Goal: Transaction & Acquisition: Purchase product/service

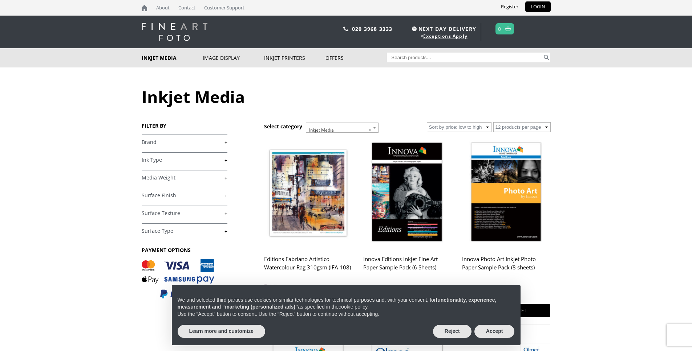
click at [225, 143] on link "+" at bounding box center [185, 142] width 86 height 7
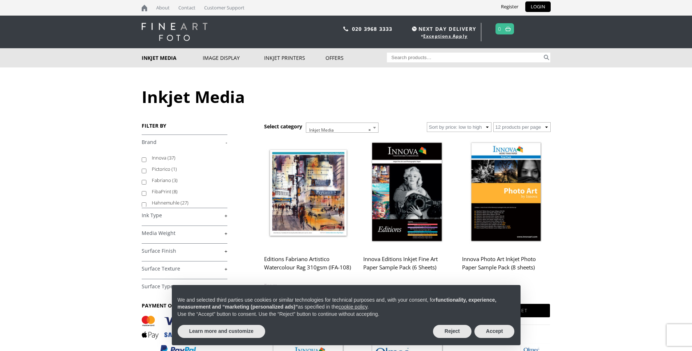
click at [143, 159] on input "Innova (37)" at bounding box center [144, 160] width 5 height 5
checkbox input "true"
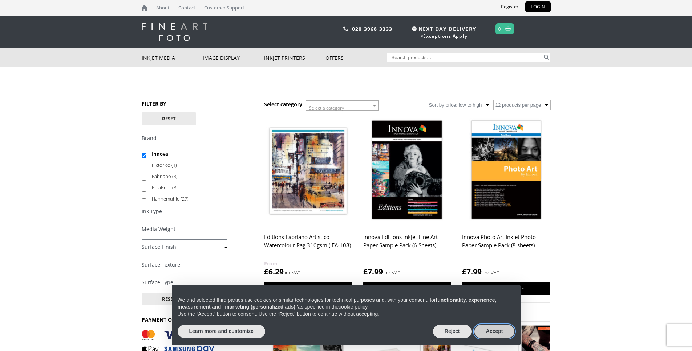
click at [497, 329] on button "Accept" at bounding box center [494, 331] width 40 height 13
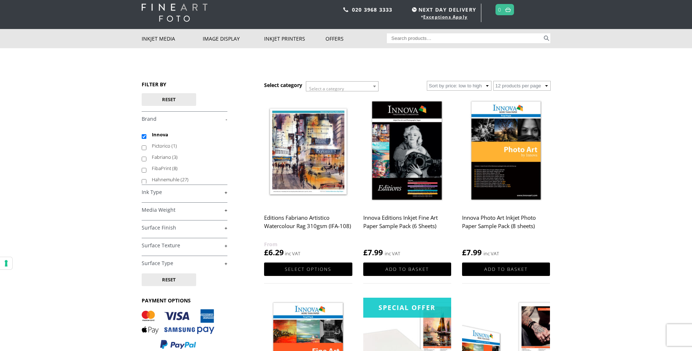
scroll to position [20, 0]
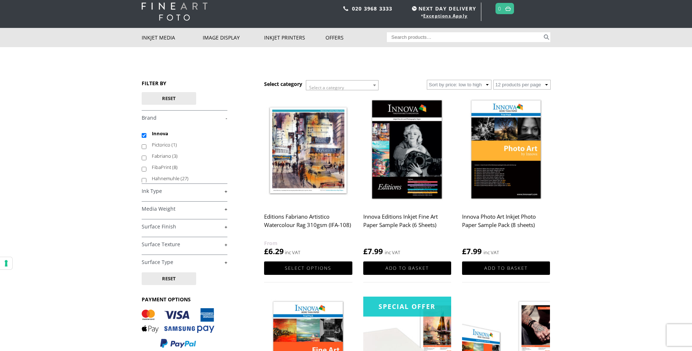
click at [440, 36] on input "Search for:" at bounding box center [464, 37] width 155 height 10
type input "Olmec"
click at [542, 32] on button "Search" at bounding box center [546, 37] width 8 height 10
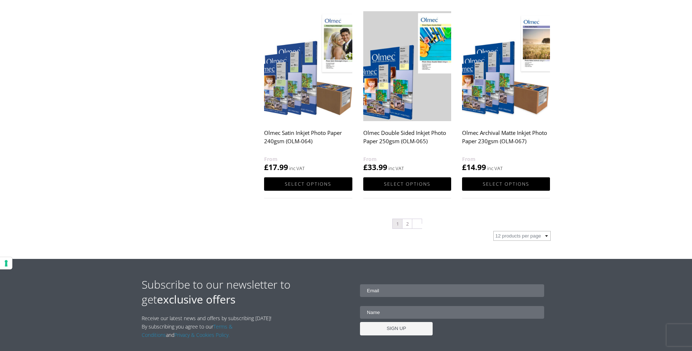
scroll to position [708, 0]
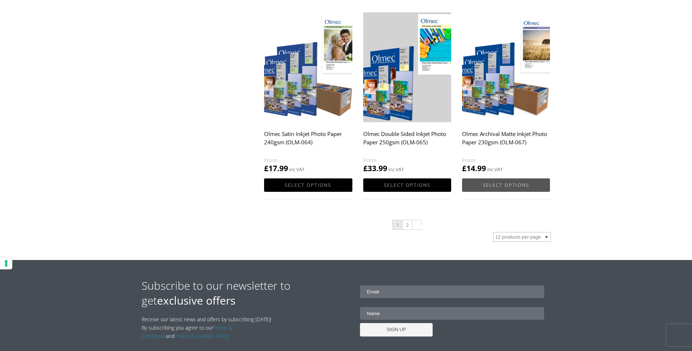
click at [506, 186] on link "Select options" at bounding box center [506, 185] width 88 height 13
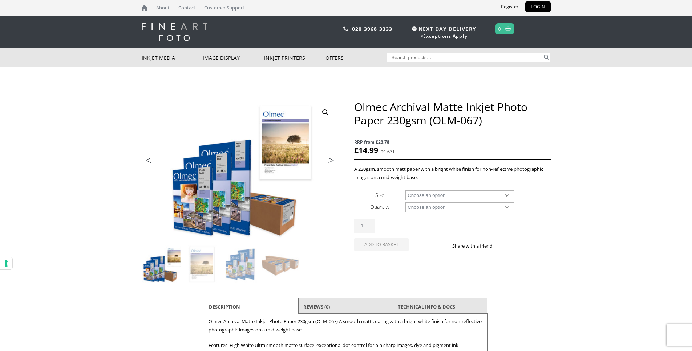
click at [508, 194] on select "Choose an option A4 Sheet A3 Sheet A3+ Sheet A2 Sheet 17" Wide Roll 24" Wide Ro…" at bounding box center [459, 196] width 109 height 10
click at [405, 191] on select "Choose an option A4 Sheet A3 Sheet A3+ Sheet A2 Sheet 17" Wide Roll 24" Wide Ro…" at bounding box center [459, 196] width 109 height 10
select select "a4-sheet"
click at [508, 207] on select "Choose an option 50 Sheets 100 Sheets" at bounding box center [459, 208] width 109 height 10
select select "100-sheets"
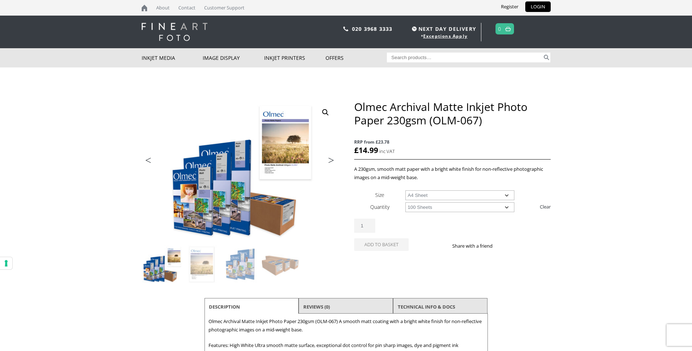
click at [405, 203] on select "Choose an option 50 Sheets 100 Sheets" at bounding box center [459, 208] width 109 height 10
select select "a4-sheet"
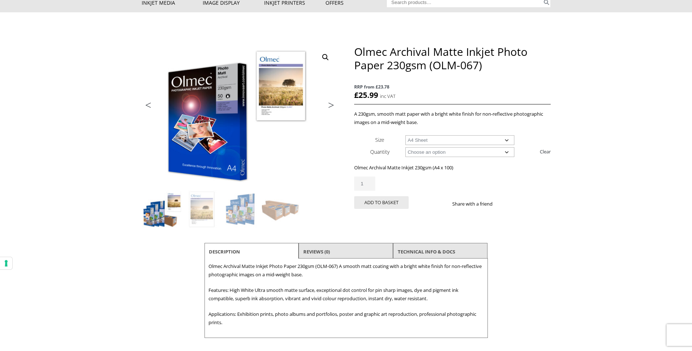
scroll to position [55, 0]
click at [350, 249] on li "Reviews (0)" at bounding box center [345, 251] width 94 height 17
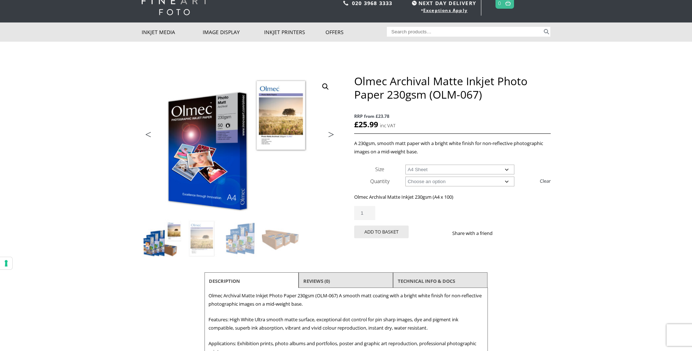
scroll to position [25, 0]
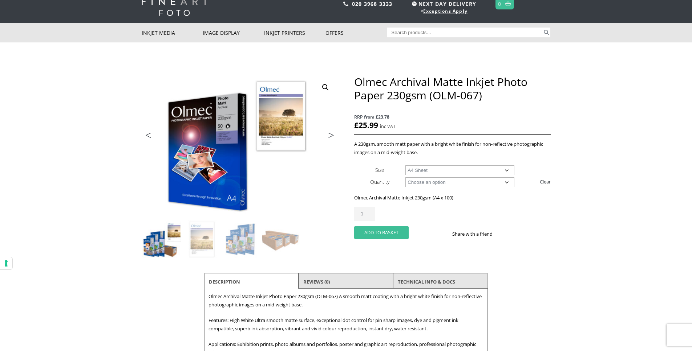
click at [375, 231] on button "Add to basket" at bounding box center [381, 233] width 54 height 13
click at [384, 234] on button "Add to basket" at bounding box center [381, 233] width 54 height 13
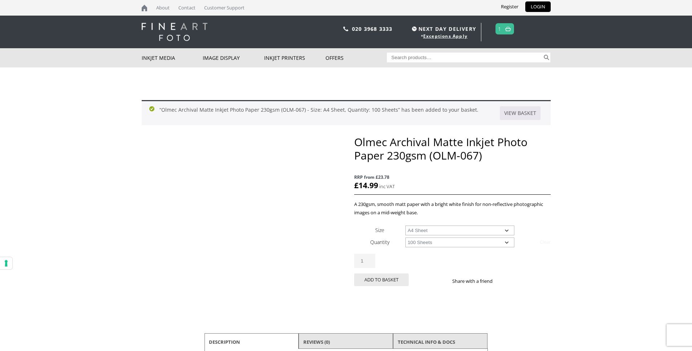
click at [384, 231] on th "Size" at bounding box center [379, 230] width 51 height 12
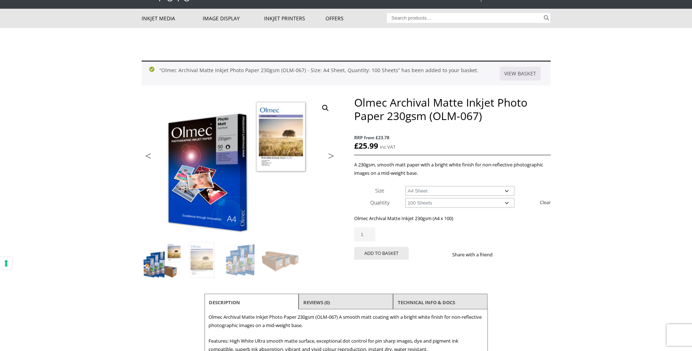
scroll to position [38, 0]
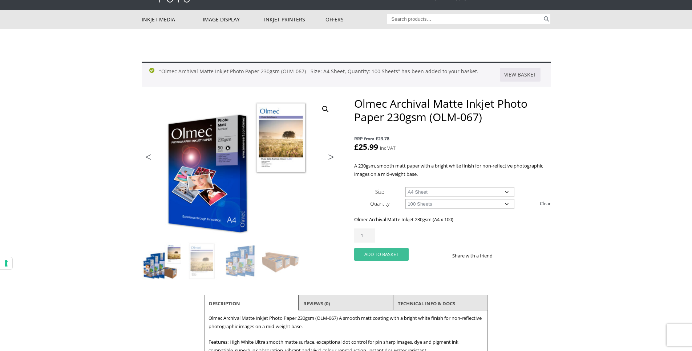
click at [376, 252] on button "Add to basket" at bounding box center [381, 254] width 54 height 13
click at [375, 256] on button "Add to basket" at bounding box center [381, 254] width 54 height 13
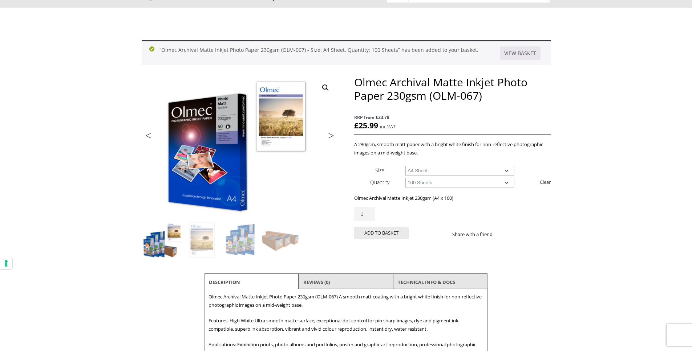
scroll to position [59, 0]
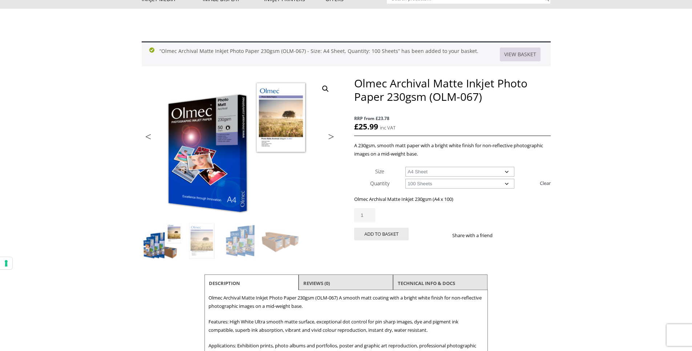
click at [521, 53] on link "View basket" at bounding box center [520, 55] width 41 height 14
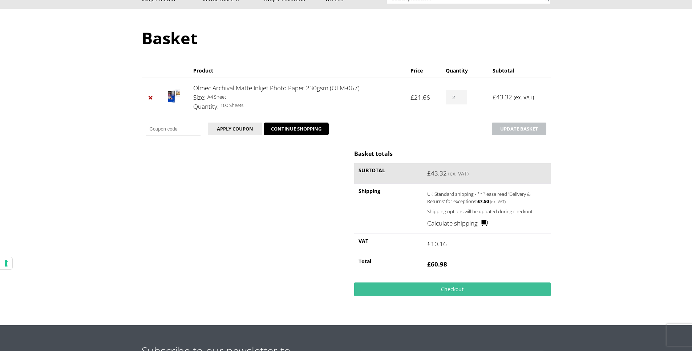
scroll to position [61, 0]
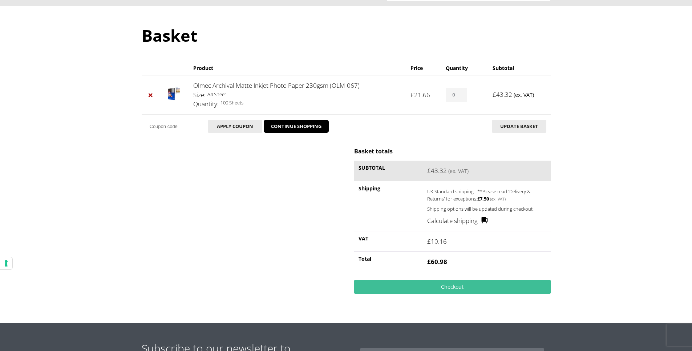
drag, startPoint x: 462, startPoint y: 96, endPoint x: 449, endPoint y: 100, distance: 13.6
click at [451, 95] on input "0" at bounding box center [455, 95] width 21 height 14
type input "8"
click at [463, 93] on input "8" at bounding box center [455, 95] width 21 height 14
type input "1"
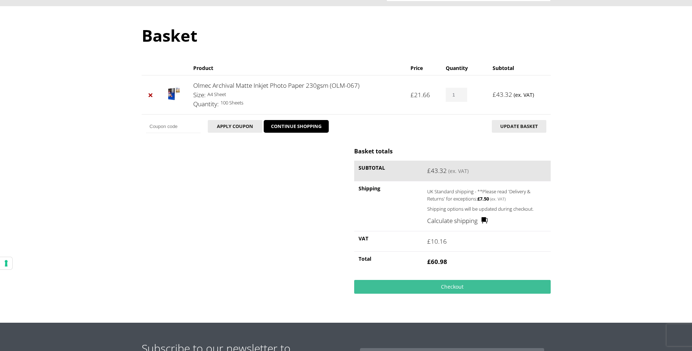
click at [638, 199] on body "NEXT DAY DELIVERY * Exceptions Apply About Contact Customer Support Register LO…" at bounding box center [346, 114] width 692 height 351
click at [526, 127] on button "Update basket" at bounding box center [519, 126] width 54 height 13
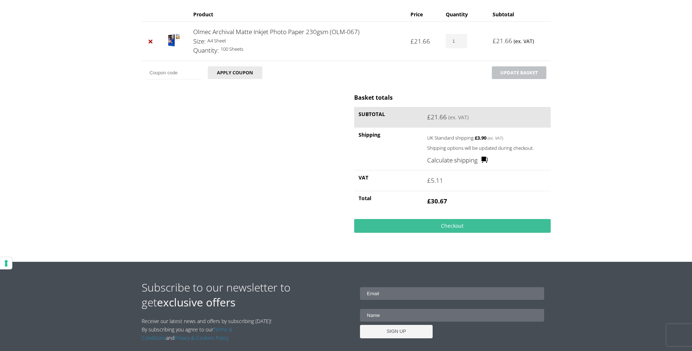
scroll to position [150, 0]
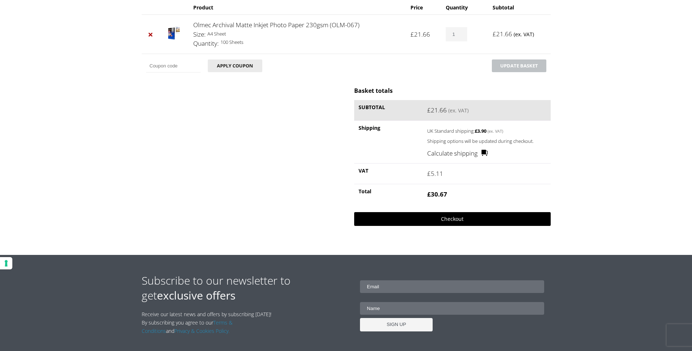
click at [440, 219] on link "Checkout" at bounding box center [452, 219] width 196 height 14
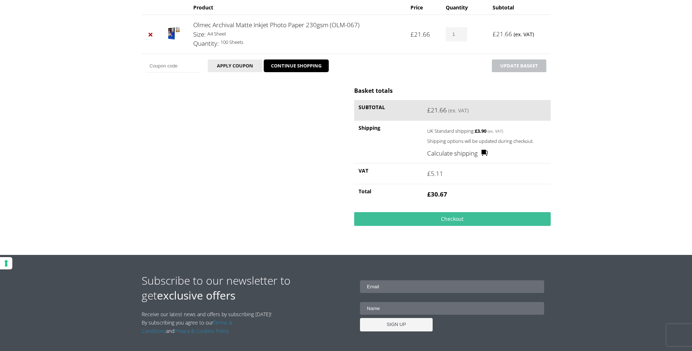
click at [486, 151] on link "Calculate shipping" at bounding box center [457, 153] width 61 height 9
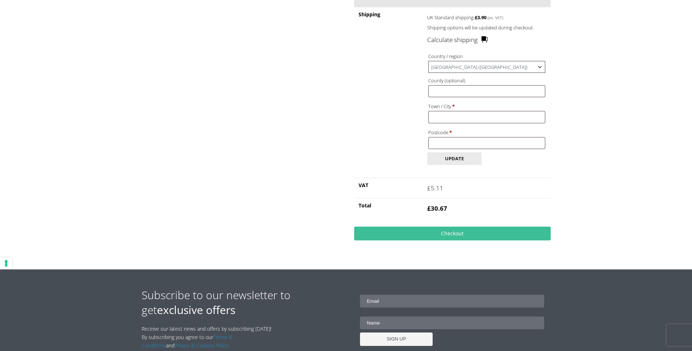
scroll to position [233, 0]
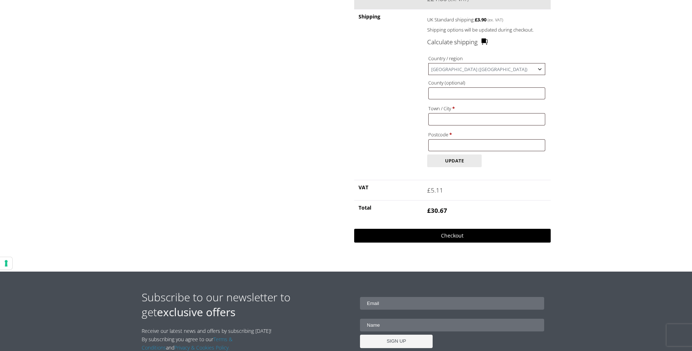
click at [467, 235] on link "Checkout" at bounding box center [452, 236] width 196 height 14
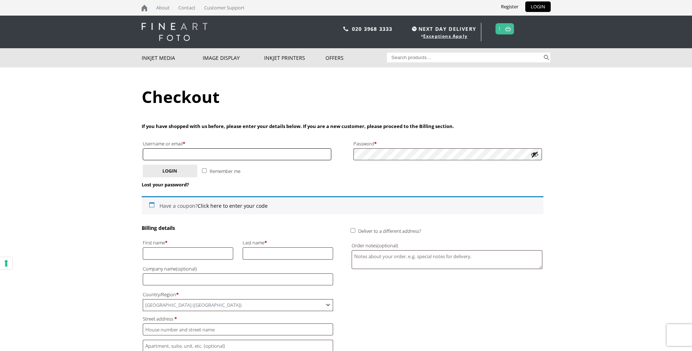
click at [235, 152] on input "Username or email * Required" at bounding box center [237, 154] width 189 height 12
click at [249, 176] on p "Remember me Login" at bounding box center [343, 171] width 402 height 15
drag, startPoint x: 174, startPoint y: 156, endPoint x: 145, endPoint y: 141, distance: 32.6
click at [121, 151] on body "NEXT DAY DELIVERY * Exceptions Apply About Contact Customer Support Register LO…" at bounding box center [346, 175] width 692 height 351
type input "nickdc@dacosta.co.uk"
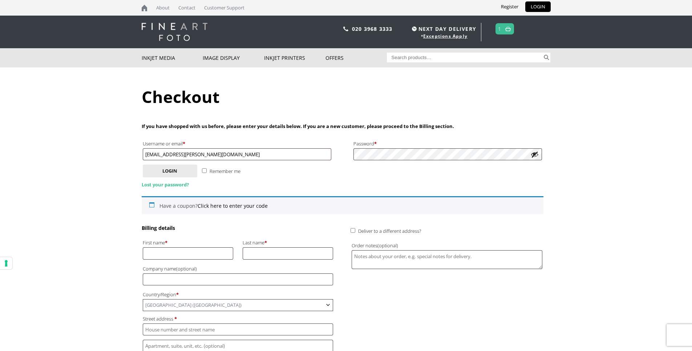
click at [176, 185] on link "Lost your password?" at bounding box center [165, 185] width 47 height 7
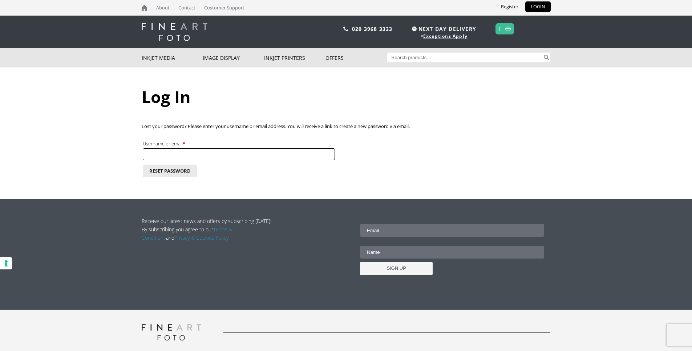
click at [197, 155] on input "Username or email * Required" at bounding box center [239, 154] width 192 height 12
type input "nickdc@dacosta.co.uk"
click at [173, 171] on button "Reset password" at bounding box center [170, 171] width 54 height 13
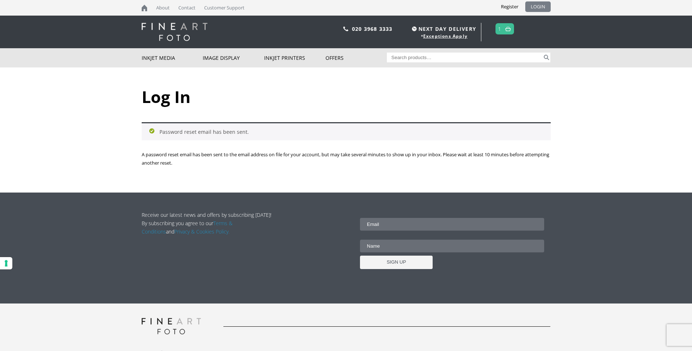
click at [535, 5] on link "LOGIN" at bounding box center [537, 6] width 25 height 11
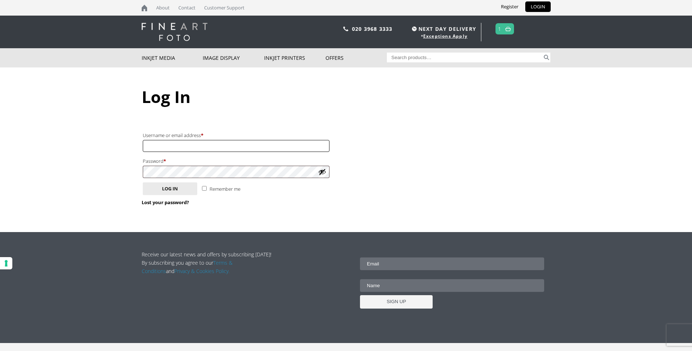
click at [187, 145] on input "Username or email address * Required" at bounding box center [236, 146] width 187 height 12
type input "silmarillion"
click at [168, 190] on button "Log in" at bounding box center [170, 189] width 54 height 13
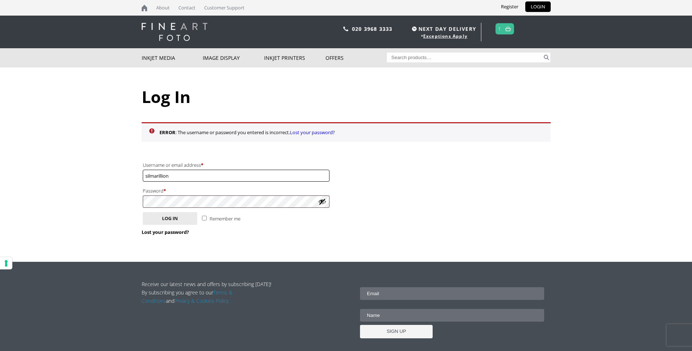
click at [192, 177] on input "silmarillion" at bounding box center [236, 176] width 187 height 12
drag, startPoint x: 189, startPoint y: 178, endPoint x: 126, endPoint y: 171, distance: 63.3
click at [122, 170] on body "NEXT DAY DELIVERY * Exceptions Apply About Contact Customer Support Register LO…" at bounding box center [346, 175] width 692 height 351
click at [246, 240] on div "Login Username or email address * Required silmarillion Password * Required Rem…" at bounding box center [240, 198] width 196 height 92
drag, startPoint x: 189, startPoint y: 175, endPoint x: 115, endPoint y: 152, distance: 77.4
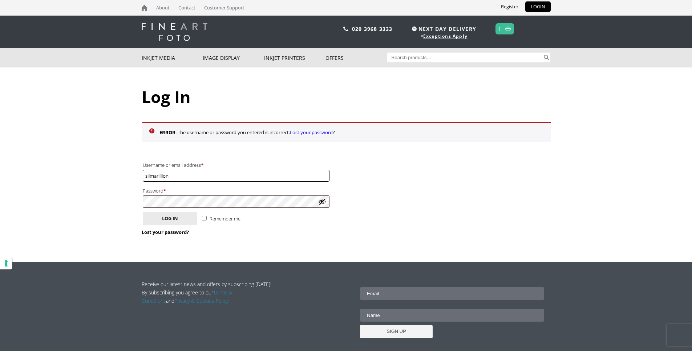
click at [98, 163] on body "NEXT DAY DELIVERY * Exceptions Apply About Contact Customer Support Register LO…" at bounding box center [346, 175] width 692 height 351
drag, startPoint x: 606, startPoint y: 237, endPoint x: 602, endPoint y: 235, distance: 5.0
click at [603, 237] on body "NEXT DAY DELIVERY * Exceptions Apply About Contact Customer Support Register LO…" at bounding box center [346, 175] width 692 height 351
click at [532, 7] on link "LOGIN" at bounding box center [537, 6] width 25 height 11
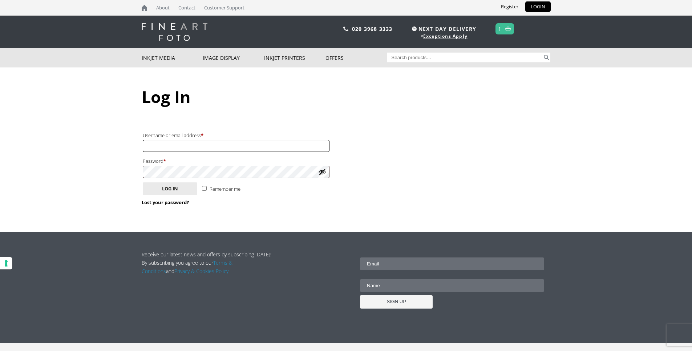
click at [227, 148] on input "Username or email address * Required" at bounding box center [236, 146] width 187 height 12
type input "nickdc@dacosta.co.uk"
click at [177, 186] on button "Log in" at bounding box center [170, 189] width 54 height 13
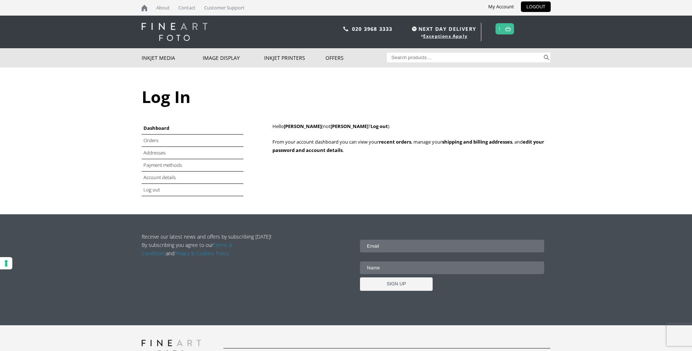
click at [505, 33] on link at bounding box center [507, 29] width 9 height 11
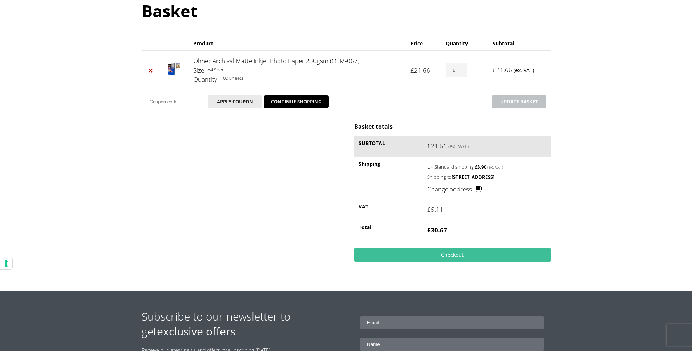
scroll to position [91, 0]
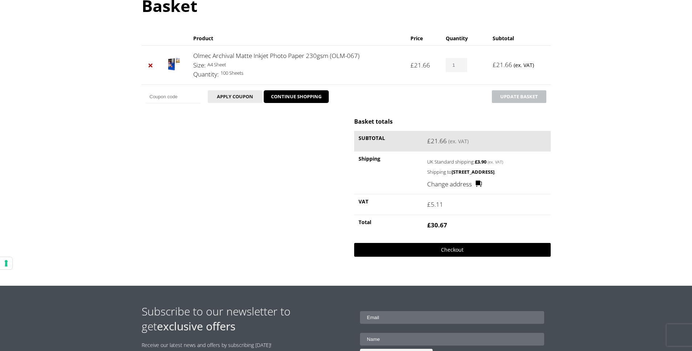
click at [468, 257] on link "Checkout" at bounding box center [452, 250] width 196 height 14
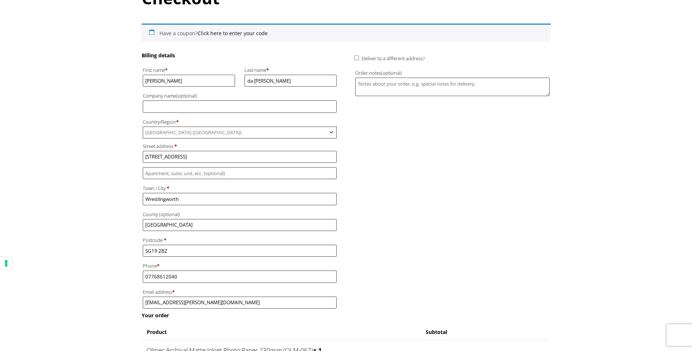
scroll to position [100, 0]
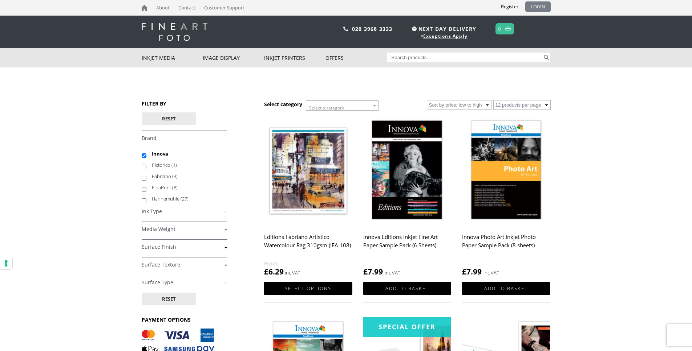
click at [538, 6] on link "LOGIN" at bounding box center [537, 6] width 25 height 11
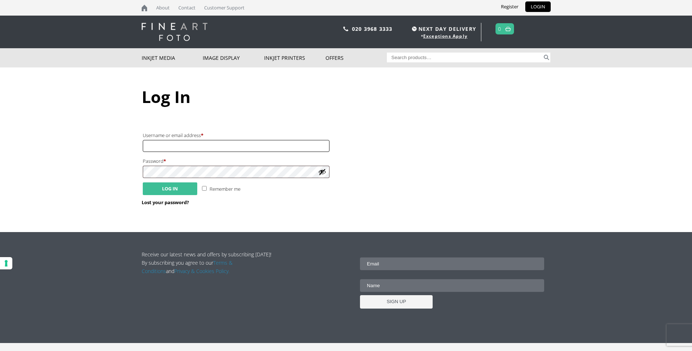
type input "[EMAIL_ADDRESS][PERSON_NAME][DOMAIN_NAME]"
click at [182, 188] on button "Log in" at bounding box center [170, 189] width 54 height 13
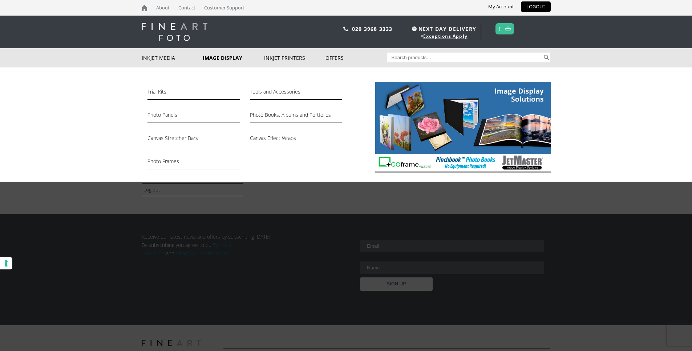
click at [622, 131] on div "Trial Kits Tools and Accessories Photo Panels Photo Books, Albums and Portfolio…" at bounding box center [346, 125] width 692 height 114
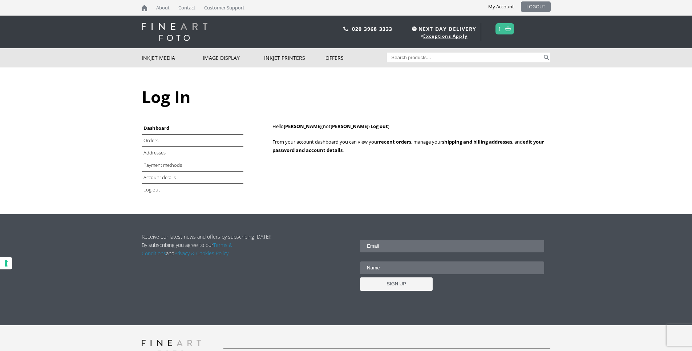
click at [538, 7] on link "LOGOUT" at bounding box center [536, 6] width 30 height 11
click at [536, 7] on link "LOGOUT" at bounding box center [536, 6] width 30 height 11
